Goal: Information Seeking & Learning: Learn about a topic

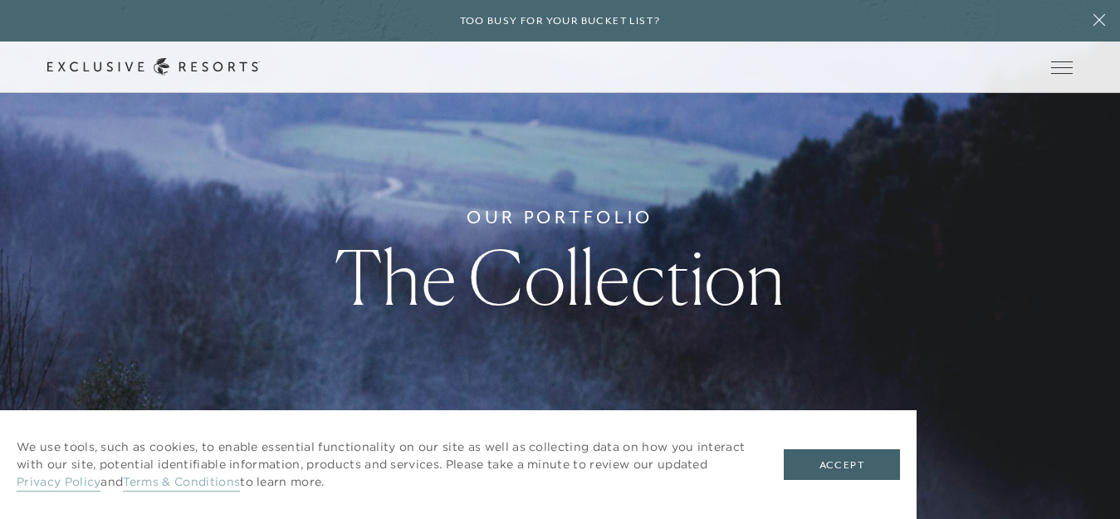
click at [834, 43] on div "Schedule a Meeting Get Started Visit home page Member Login Schedule a Meeting …" at bounding box center [560, 67] width 1120 height 51
drag, startPoint x: 834, startPoint y: 43, endPoint x: 841, endPoint y: 126, distance: 83.4
click at [841, 93] on header "Skip to main content Too busy for your bucket list? Not a bucket list. A bluepr…" at bounding box center [560, 46] width 1120 height 93
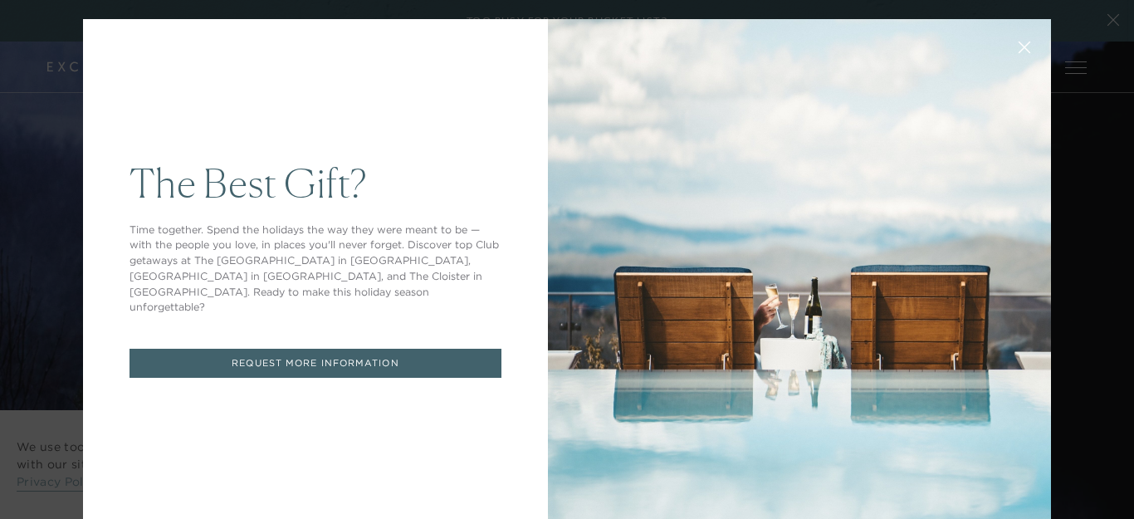
click at [855, 461] on div at bounding box center [799, 269] width 503 height 501
click at [1005, 56] on button at bounding box center [1025, 46] width 40 height 40
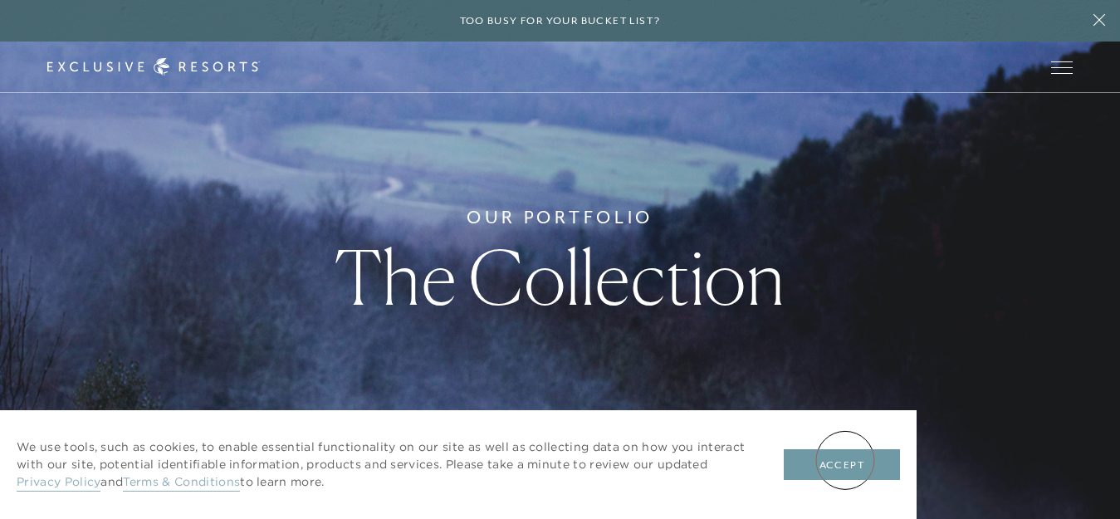
click at [845, 460] on button "Accept" at bounding box center [842, 465] width 116 height 32
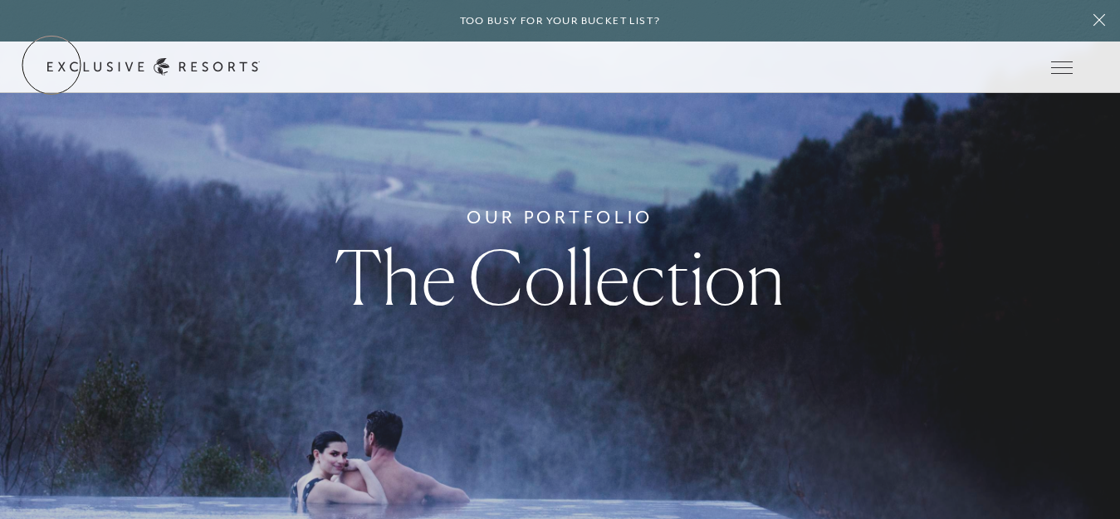
click at [0, 0] on link "Get Started" at bounding box center [0, 0] width 0 height 0
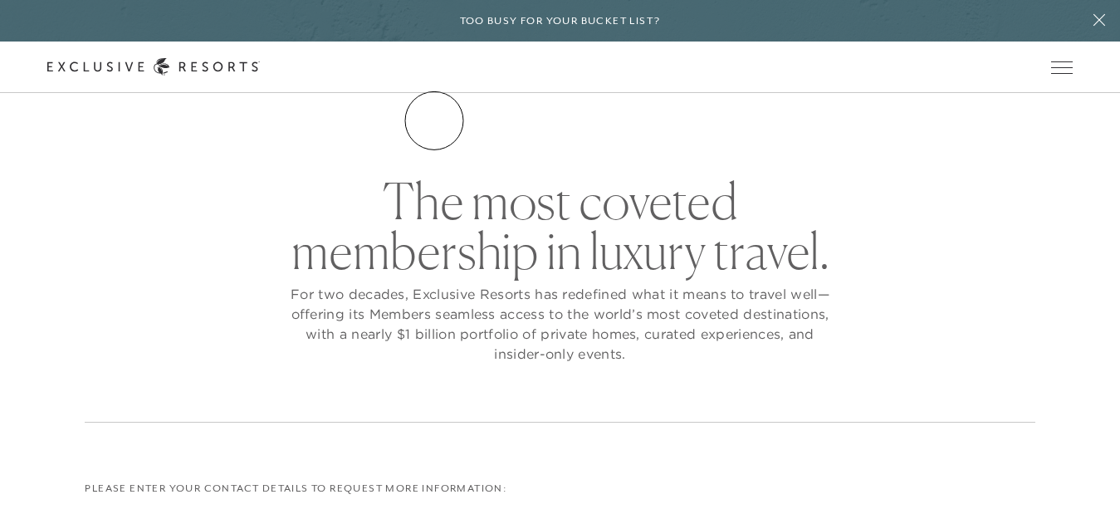
click at [0, 0] on link "The Collection" at bounding box center [0, 0] width 0 height 0
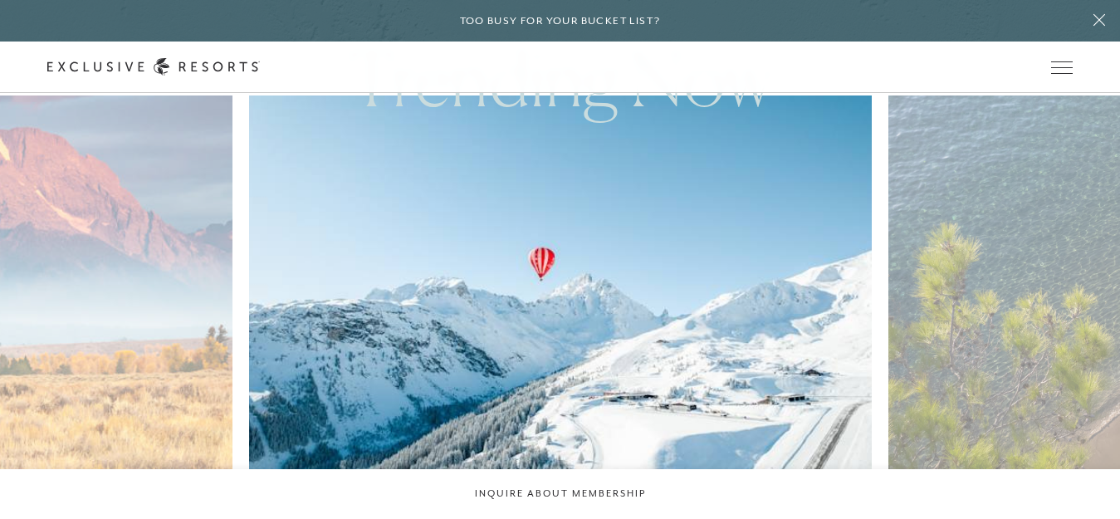
scroll to position [833, 0]
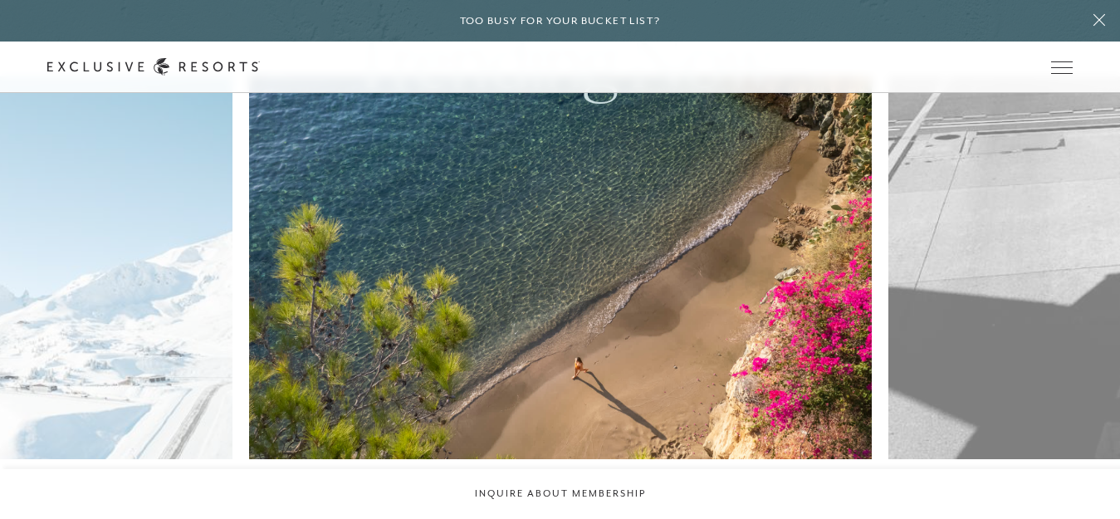
click at [433, 276] on img at bounding box center [580, 267] width 685 height 422
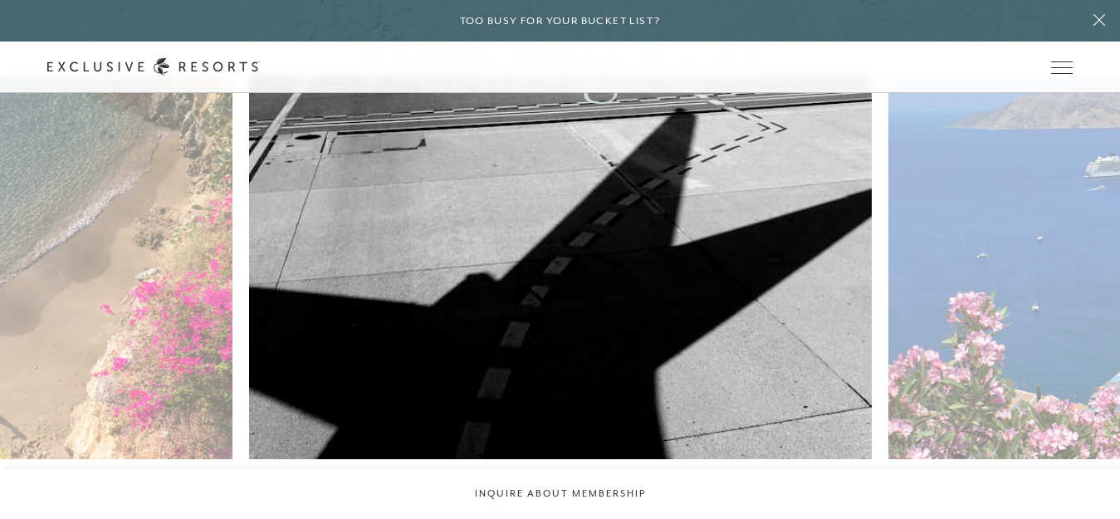
click at [492, 288] on img at bounding box center [580, 267] width 685 height 422
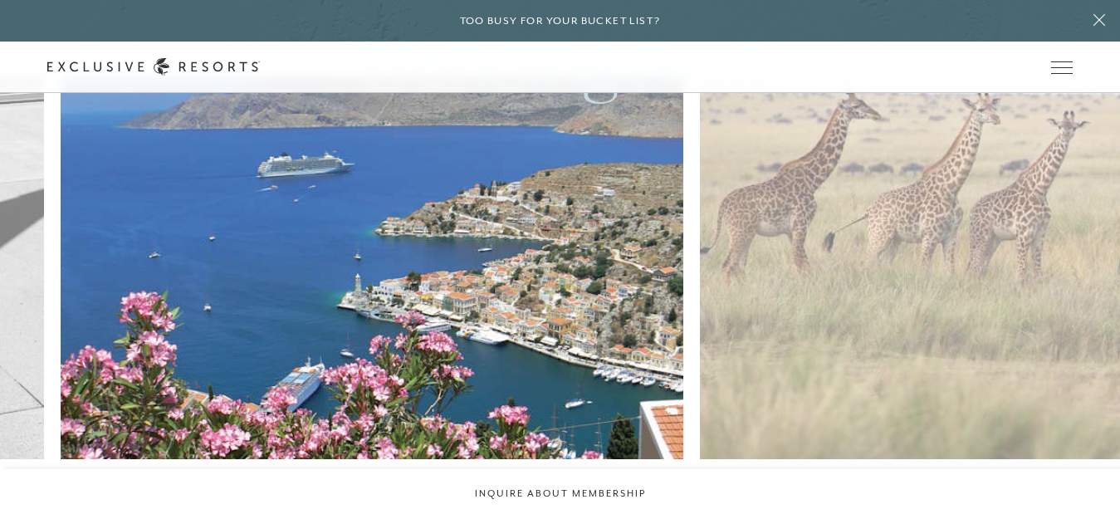
click at [429, 296] on img at bounding box center [392, 267] width 685 height 422
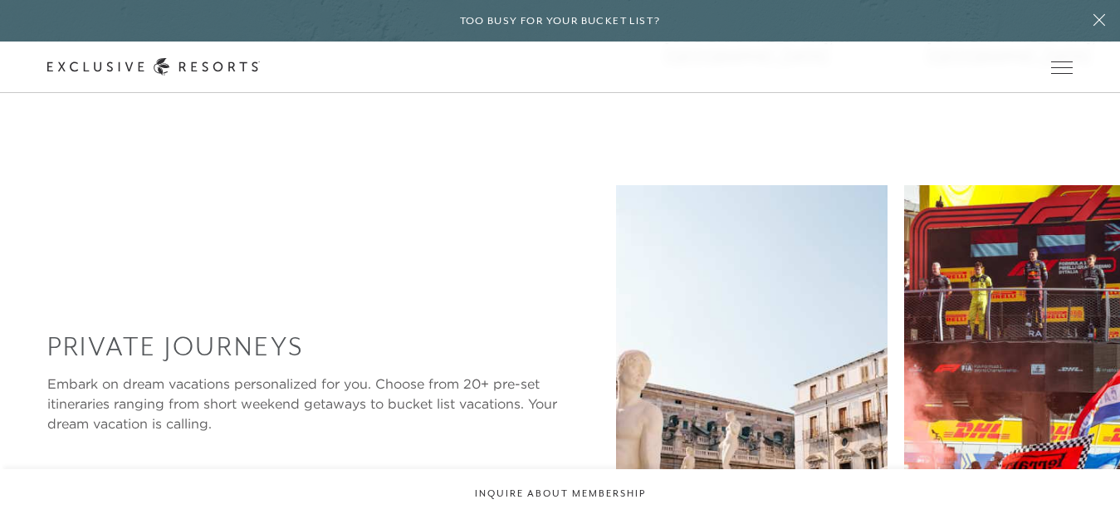
scroll to position [2202, 0]
